Goal: Task Accomplishment & Management: Use online tool/utility

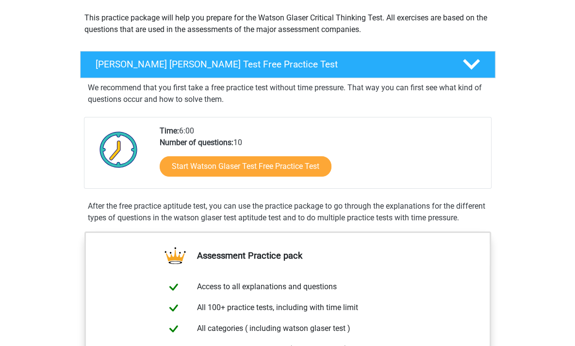
scroll to position [117, 0]
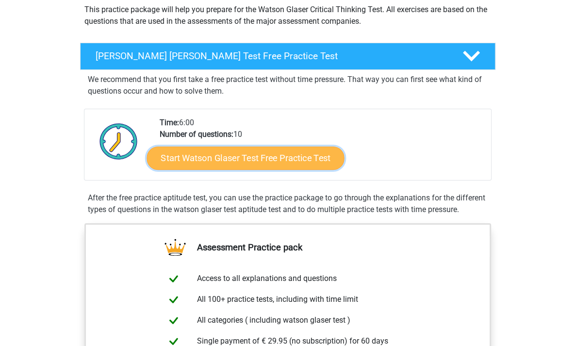
click at [273, 159] on link "Start Watson Glaser Test Free Practice Test" at bounding box center [246, 158] width 198 height 23
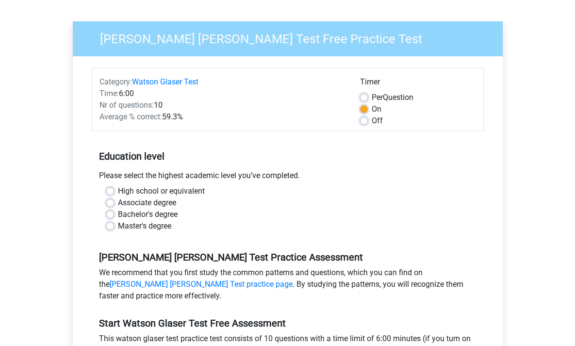
scroll to position [65, 0]
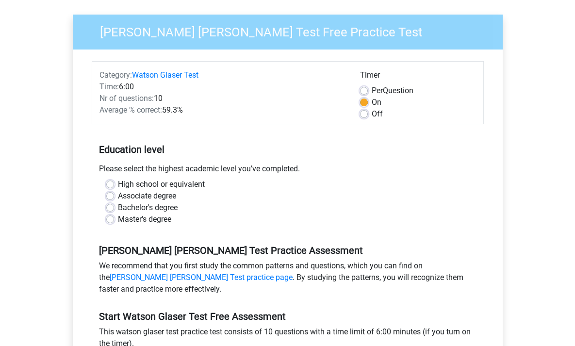
click at [156, 183] on label "High school or equivalent" at bounding box center [161, 185] width 87 height 12
click at [114, 183] on input "High school or equivalent" at bounding box center [110, 184] width 8 height 10
radio input "true"
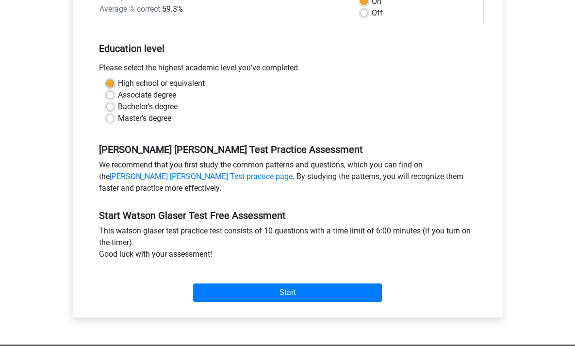
scroll to position [183, 0]
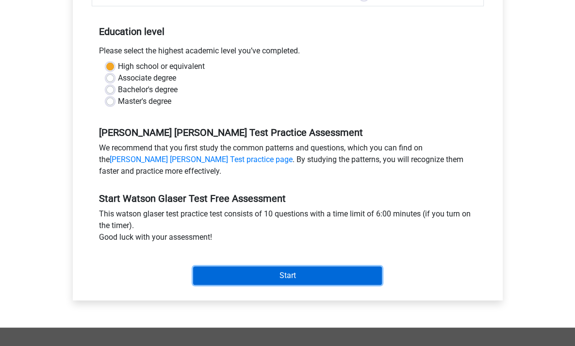
click at [301, 275] on input "Start" at bounding box center [287, 276] width 189 height 18
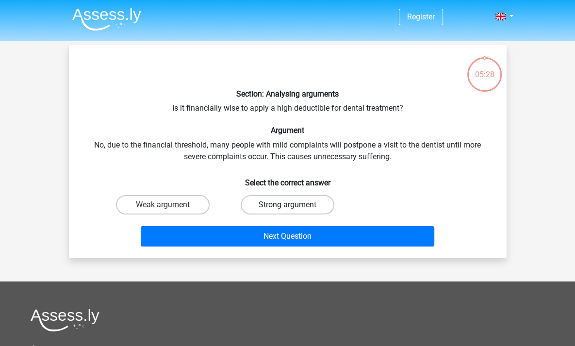
click at [282, 207] on label "Strong argument" at bounding box center [288, 204] width 94 height 19
click at [287, 207] on input "Strong argument" at bounding box center [290, 208] width 6 height 6
radio input "true"
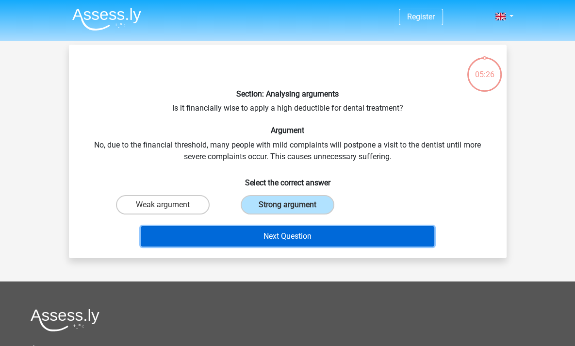
click at [290, 233] on button "Next Question" at bounding box center [288, 236] width 294 height 20
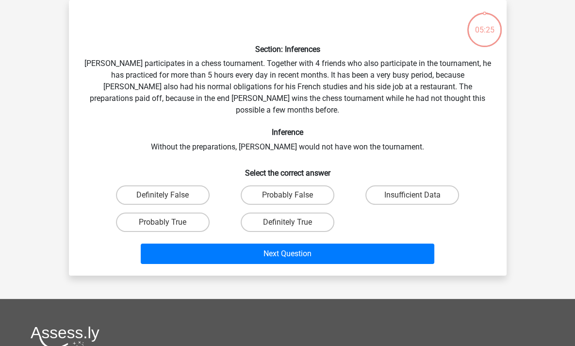
scroll to position [45, 0]
click at [186, 213] on label "Probably True" at bounding box center [163, 222] width 94 height 19
click at [169, 222] on input "Probably True" at bounding box center [166, 225] width 6 height 6
radio input "true"
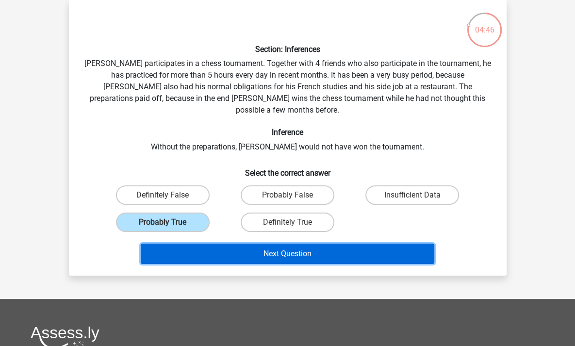
click at [291, 244] on button "Next Question" at bounding box center [288, 254] width 294 height 20
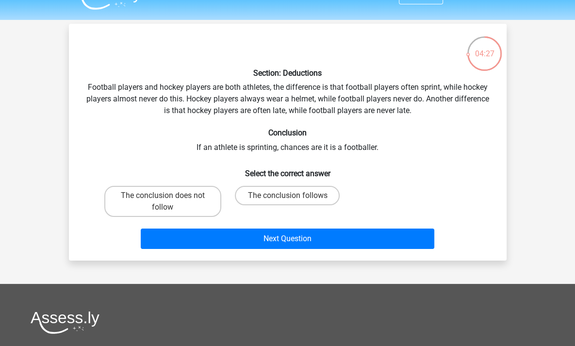
scroll to position [18, 0]
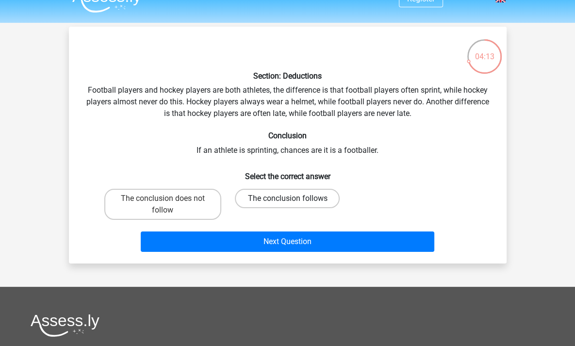
click at [276, 199] on label "The conclusion follows" at bounding box center [287, 198] width 105 height 19
click at [287, 199] on input "The conclusion follows" at bounding box center [290, 202] width 6 height 6
radio input "true"
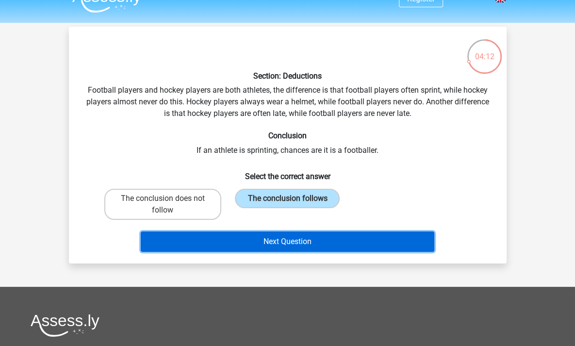
click at [303, 238] on button "Next Question" at bounding box center [288, 242] width 294 height 20
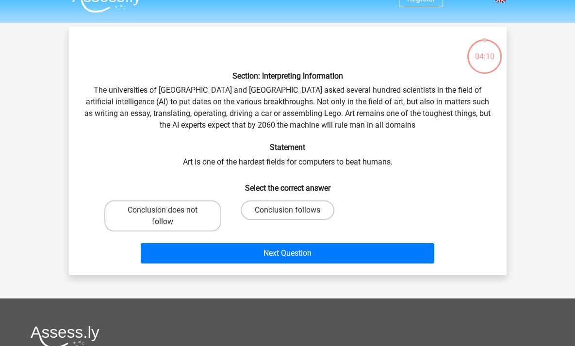
scroll to position [45, 0]
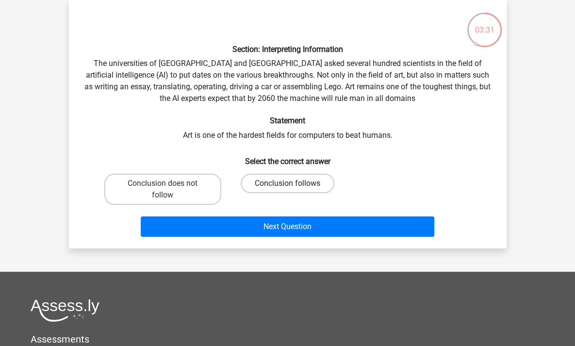
click at [259, 186] on label "Conclusion follows" at bounding box center [288, 183] width 94 height 19
click at [287, 186] on input "Conclusion follows" at bounding box center [290, 187] width 6 height 6
radio input "true"
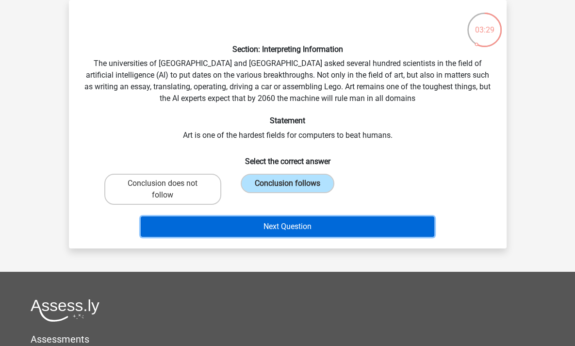
click at [276, 223] on button "Next Question" at bounding box center [288, 227] width 294 height 20
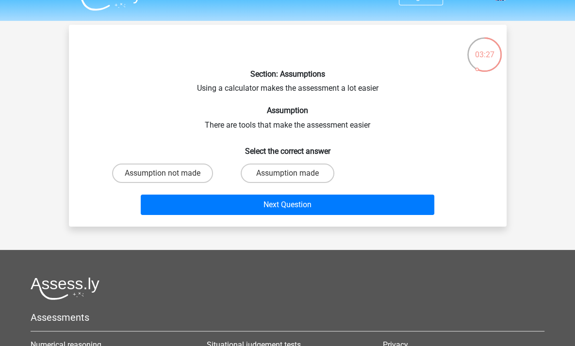
scroll to position [17, 0]
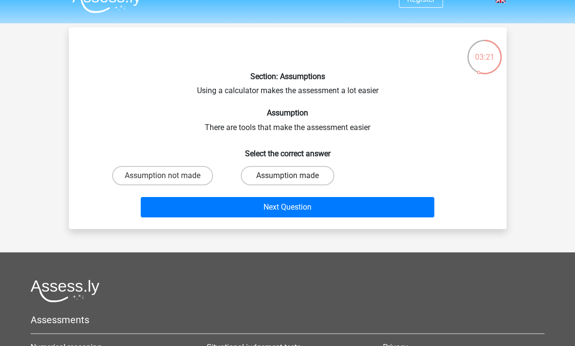
click at [269, 176] on label "Assumption made" at bounding box center [288, 175] width 94 height 19
click at [287, 176] on input "Assumption made" at bounding box center [290, 179] width 6 height 6
radio input "true"
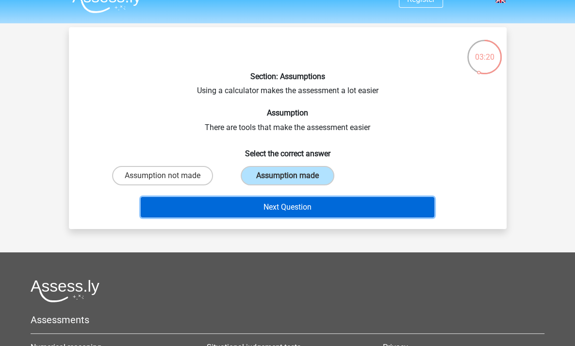
click at [284, 208] on button "Next Question" at bounding box center [288, 207] width 294 height 20
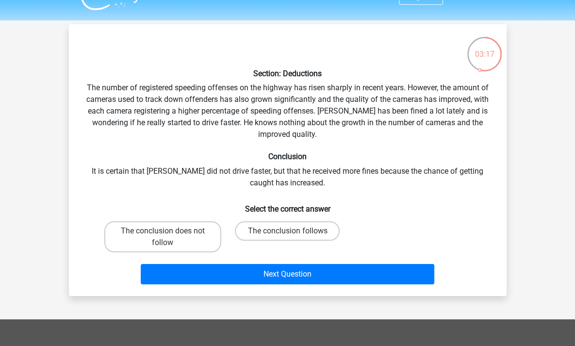
scroll to position [19, 0]
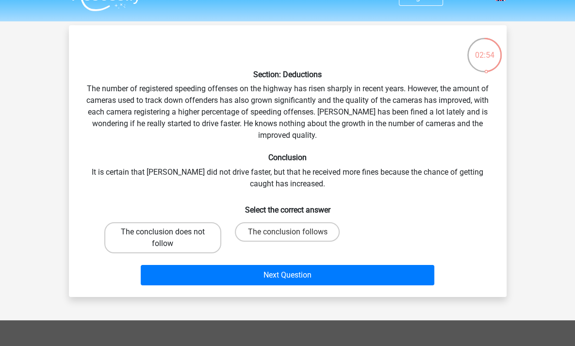
click at [154, 238] on label "The conclusion does not follow" at bounding box center [162, 237] width 117 height 31
click at [163, 238] on input "The conclusion does not follow" at bounding box center [166, 235] width 6 height 6
radio input "true"
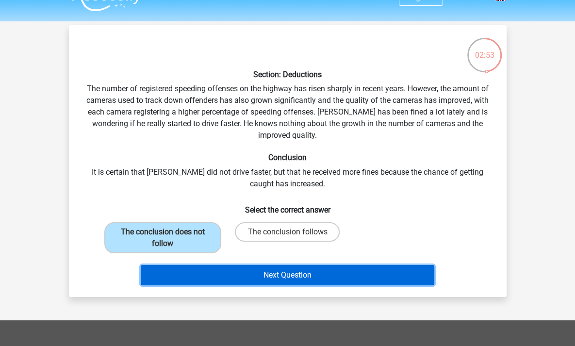
click at [275, 272] on button "Next Question" at bounding box center [288, 275] width 294 height 20
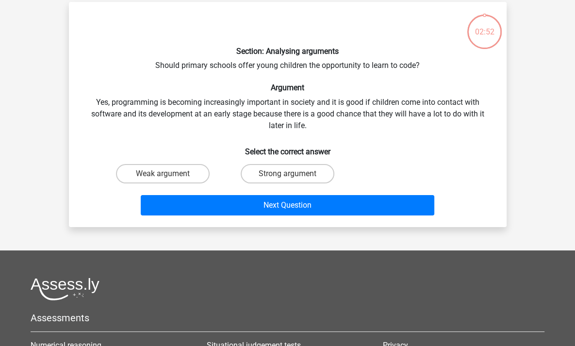
scroll to position [45, 0]
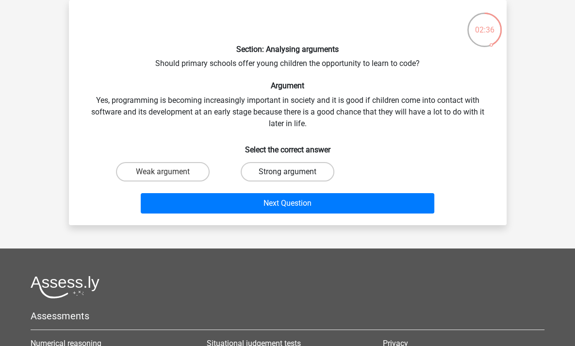
click at [256, 170] on label "Strong argument" at bounding box center [288, 171] width 94 height 19
click at [287, 172] on input "Strong argument" at bounding box center [290, 175] width 6 height 6
radio input "true"
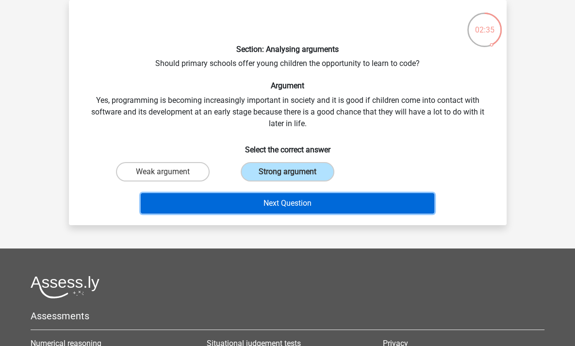
click at [277, 201] on button "Next Question" at bounding box center [288, 203] width 294 height 20
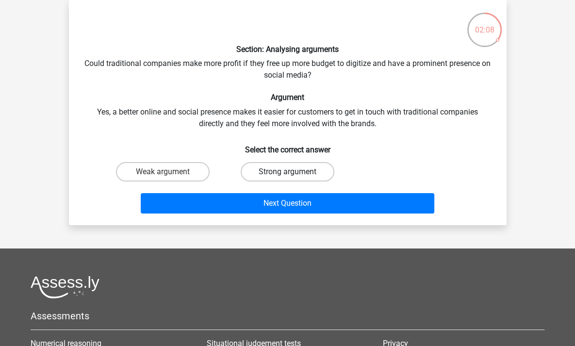
click at [257, 170] on label "Strong argument" at bounding box center [288, 171] width 94 height 19
click at [287, 172] on input "Strong argument" at bounding box center [290, 175] width 6 height 6
radio input "true"
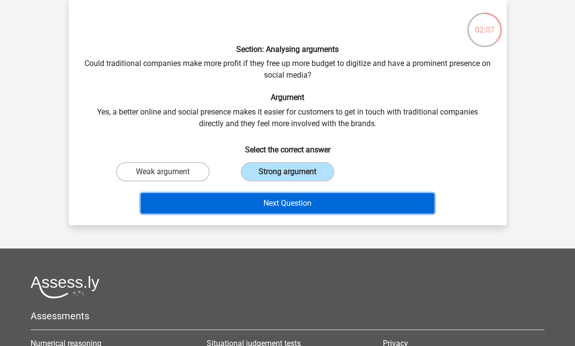
click at [281, 201] on button "Next Question" at bounding box center [288, 203] width 294 height 20
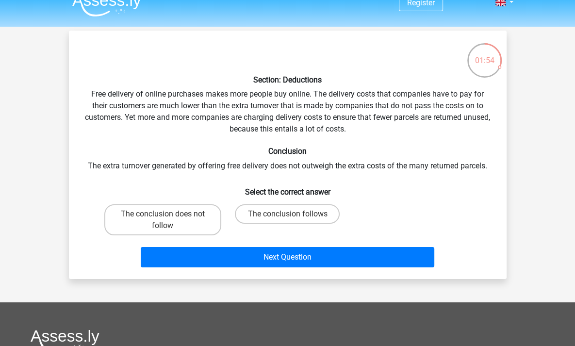
scroll to position [0, 0]
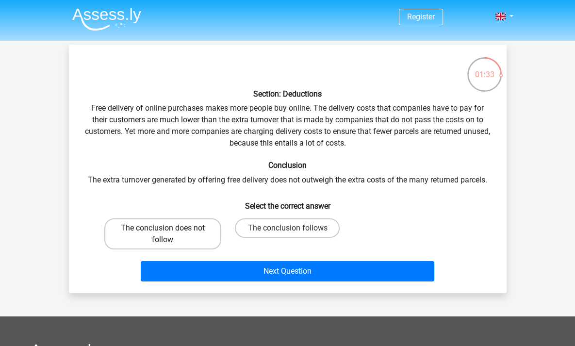
click at [161, 227] on label "The conclusion does not follow" at bounding box center [162, 234] width 117 height 31
click at [163, 228] on input "The conclusion does not follow" at bounding box center [166, 231] width 6 height 6
radio input "true"
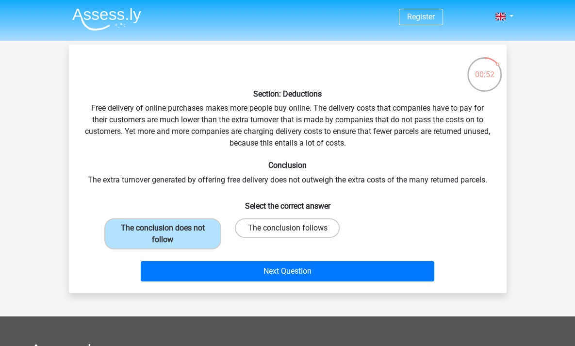
click at [283, 230] on label "The conclusion follows" at bounding box center [287, 228] width 105 height 19
click at [287, 230] on input "The conclusion follows" at bounding box center [290, 231] width 6 height 6
radio input "true"
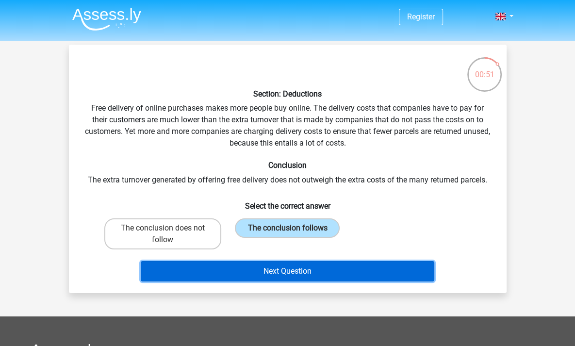
click at [294, 269] on button "Next Question" at bounding box center [288, 271] width 294 height 20
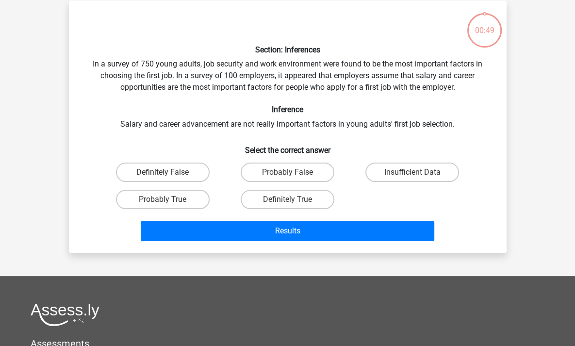
scroll to position [45, 0]
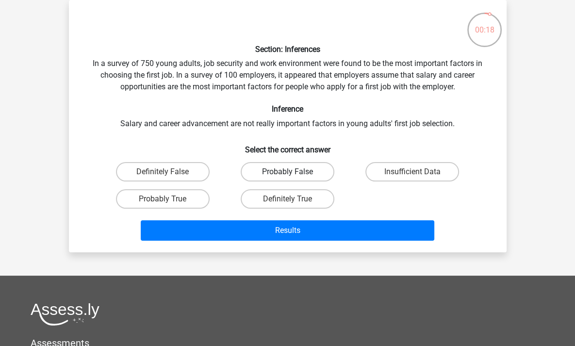
click at [288, 169] on label "Probably False" at bounding box center [288, 171] width 94 height 19
click at [288, 172] on input "Probably False" at bounding box center [290, 175] width 6 height 6
radio input "true"
click at [397, 172] on label "Insufficient Data" at bounding box center [413, 171] width 94 height 19
click at [413, 172] on input "Insufficient Data" at bounding box center [416, 175] width 6 height 6
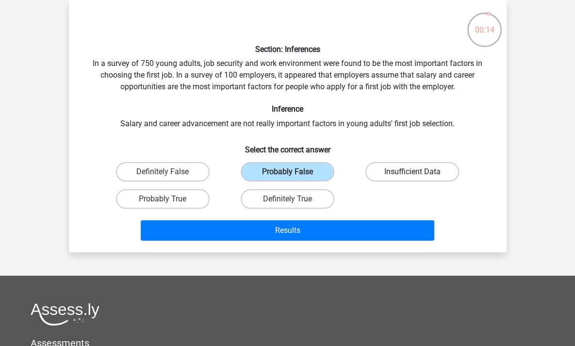
radio input "true"
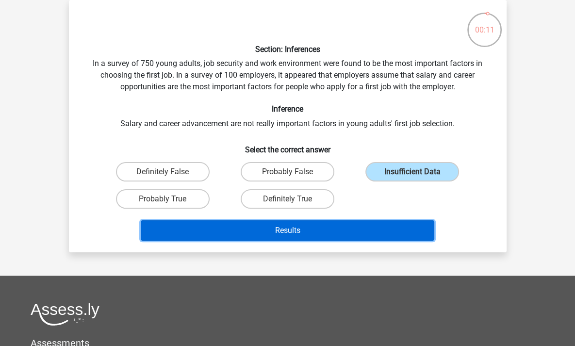
click at [303, 230] on button "Results" at bounding box center [288, 230] width 294 height 20
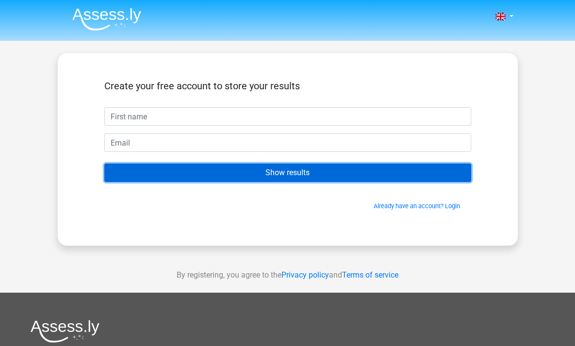
click at [285, 172] on input "Show results" at bounding box center [287, 173] width 367 height 18
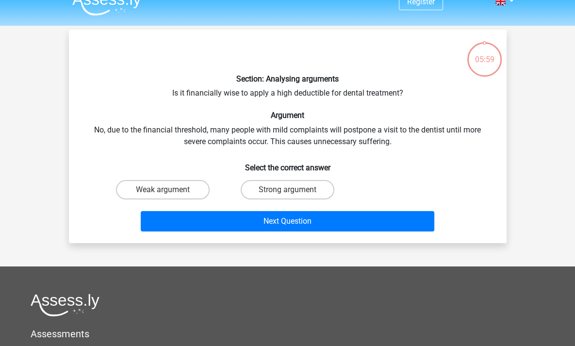
scroll to position [15, 0]
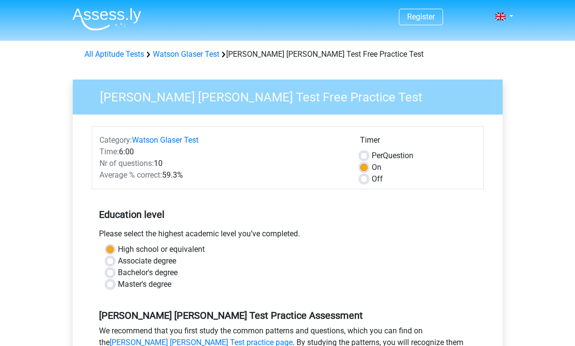
scroll to position [183, 0]
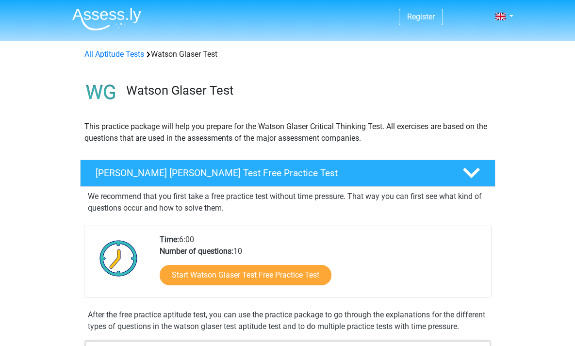
scroll to position [117, 0]
